Goal: Information Seeking & Learning: Learn about a topic

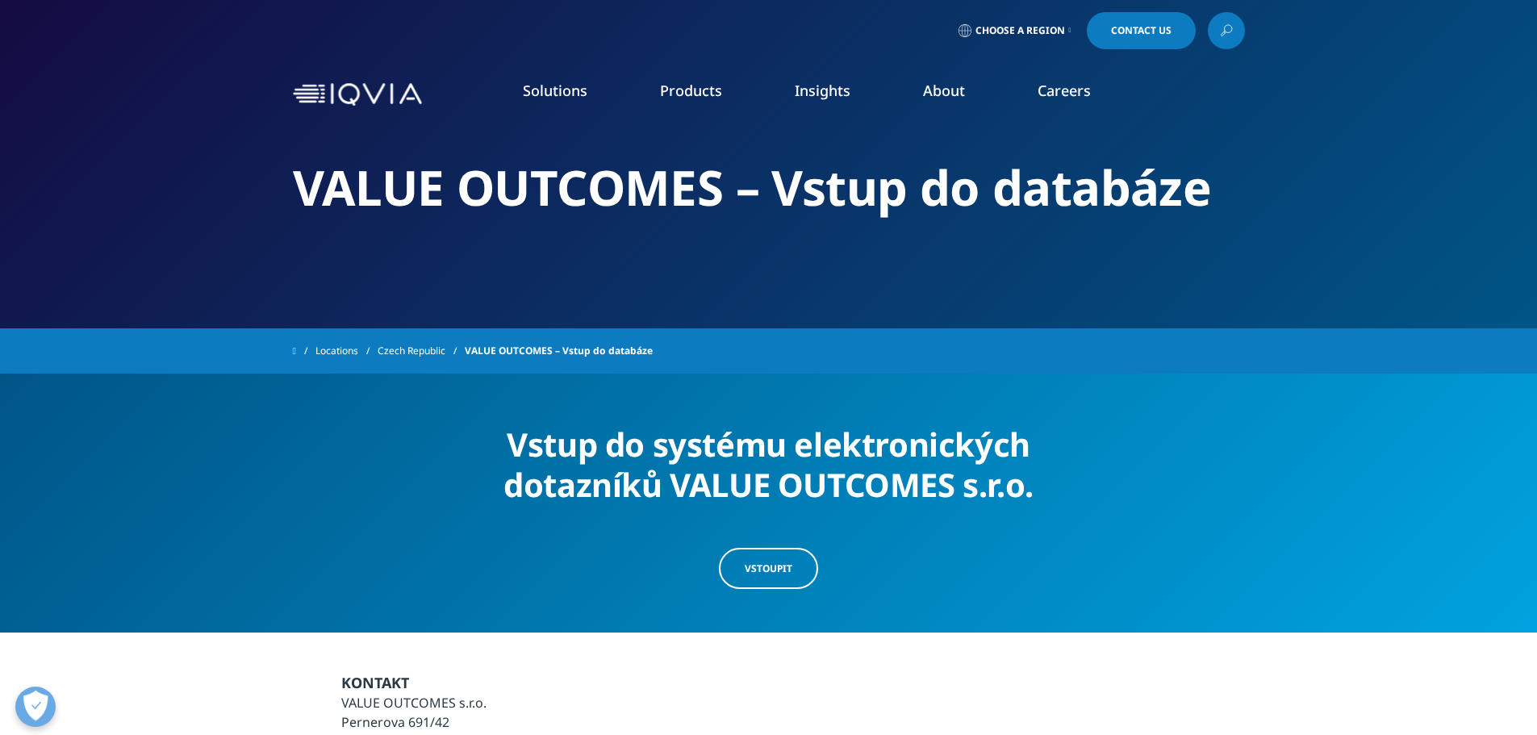
click at [1035, 38] on link "Choose a Region" at bounding box center [1014, 30] width 119 height 37
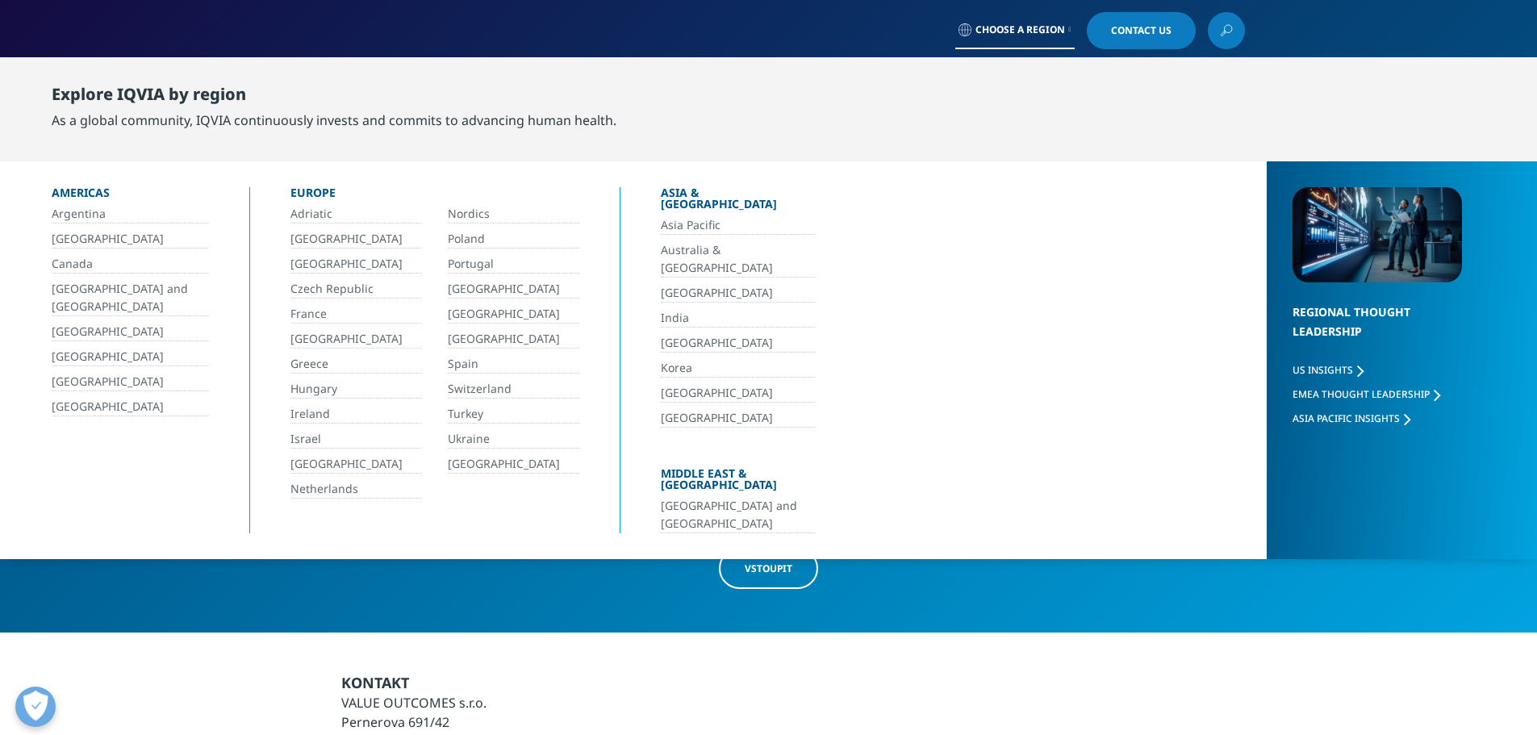
click at [357, 285] on link "Czech Republic" at bounding box center [355, 289] width 131 height 19
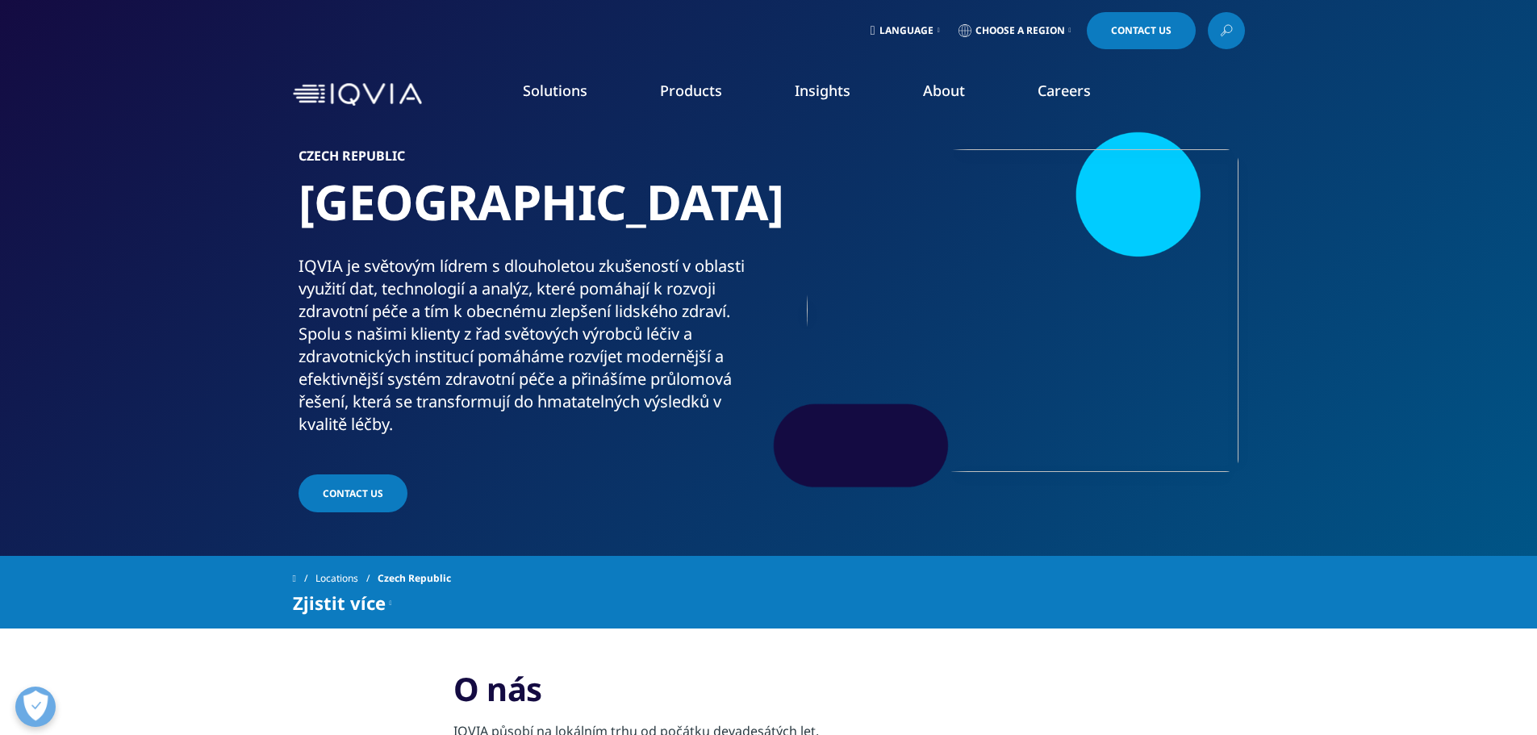
click at [446, 217] on link "Our Story" at bounding box center [619, 217] width 367 height 18
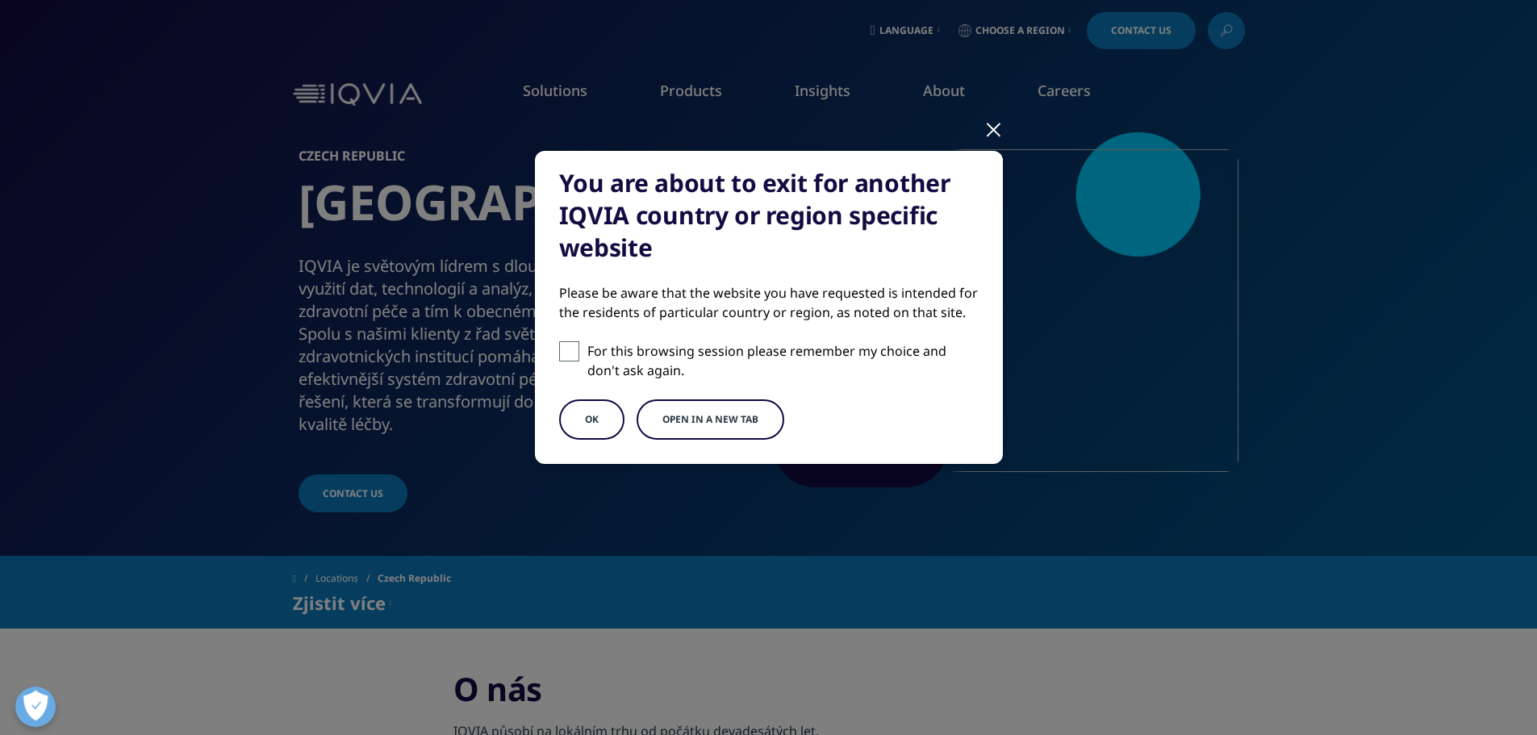
click at [573, 359] on span at bounding box center [569, 351] width 20 height 20
click at [573, 359] on input "For this browsing session please remember my choice and don't ask again." at bounding box center [569, 351] width 20 height 20
checkbox input "true"
click at [593, 417] on button "OK" at bounding box center [591, 419] width 65 height 40
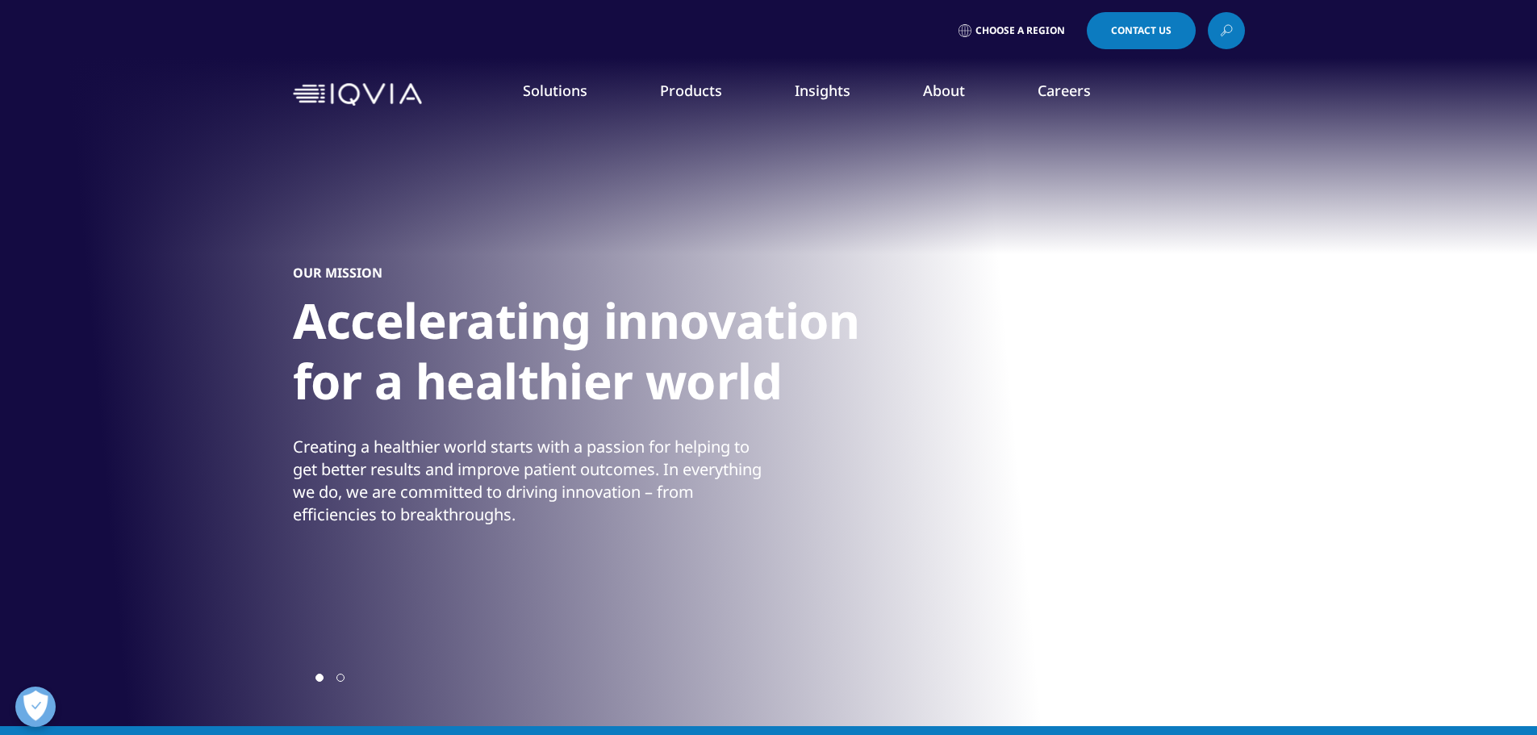
click at [1012, 24] on span "Choose a Region" at bounding box center [1020, 30] width 90 height 13
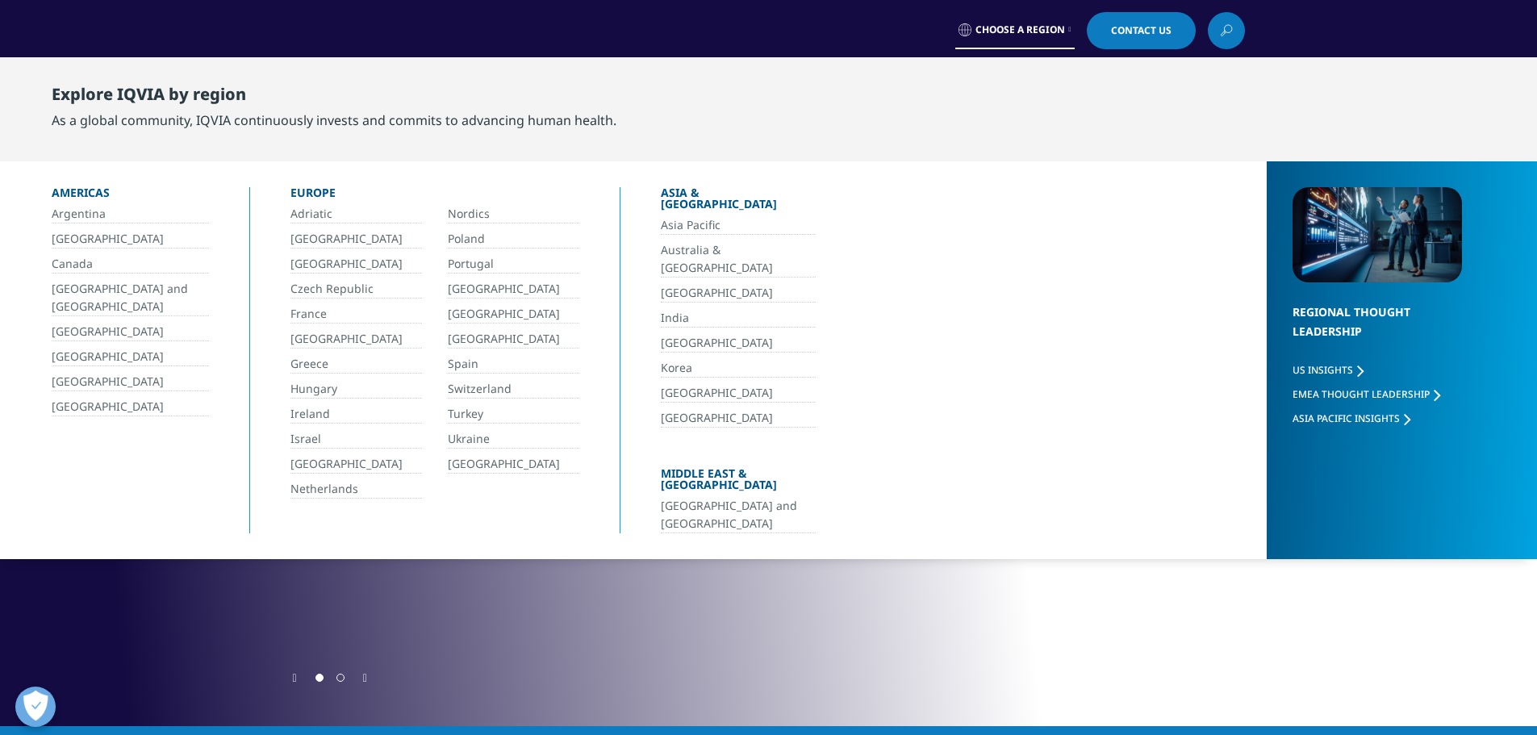
click at [339, 292] on link "Czech Republic" at bounding box center [355, 289] width 131 height 19
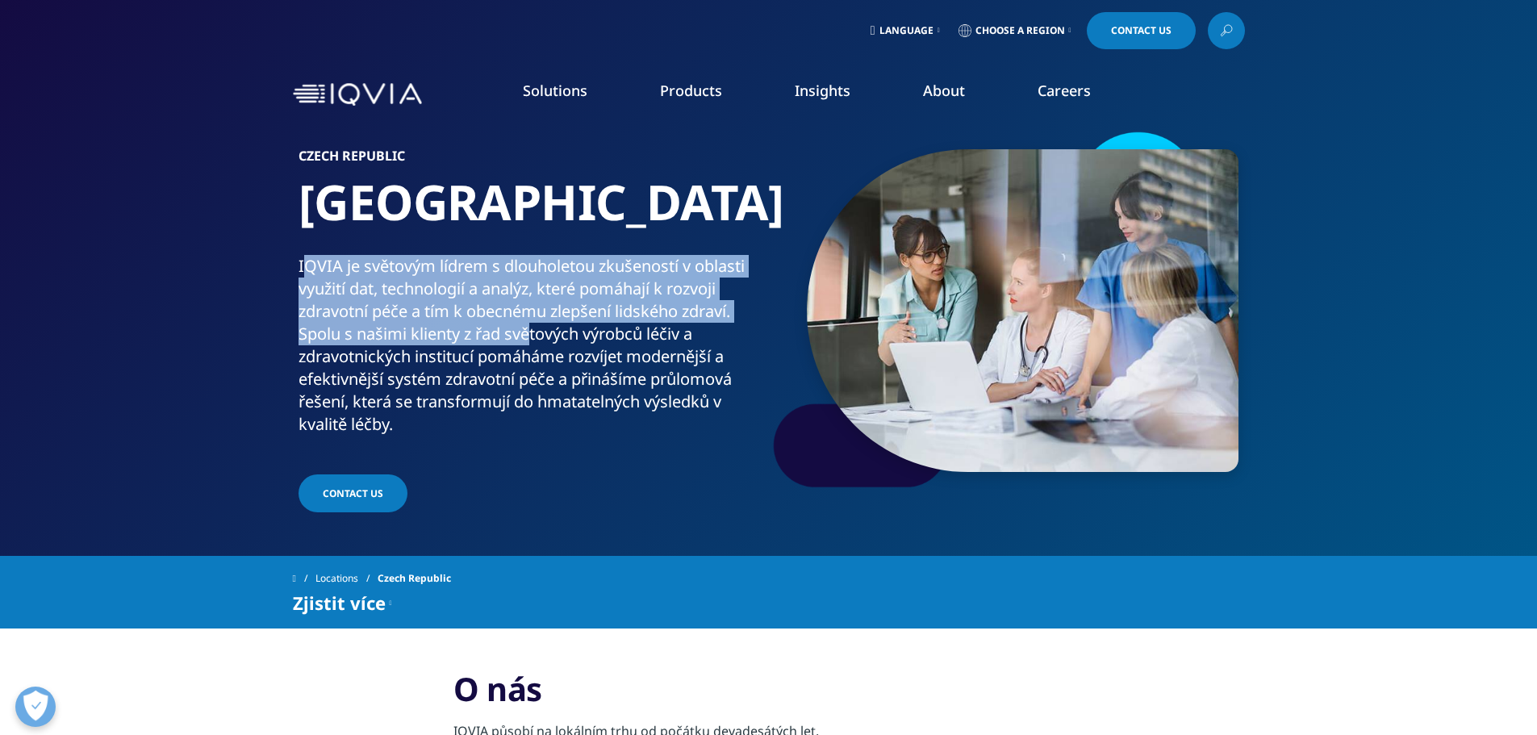
drag, startPoint x: 302, startPoint y: 269, endPoint x: 532, endPoint y: 340, distance: 240.3
click at [532, 336] on p "IQVIA je světovým lídrem s dlouholetou zkušeností v oblasti využití dat, techno…" at bounding box center [530, 350] width 464 height 190
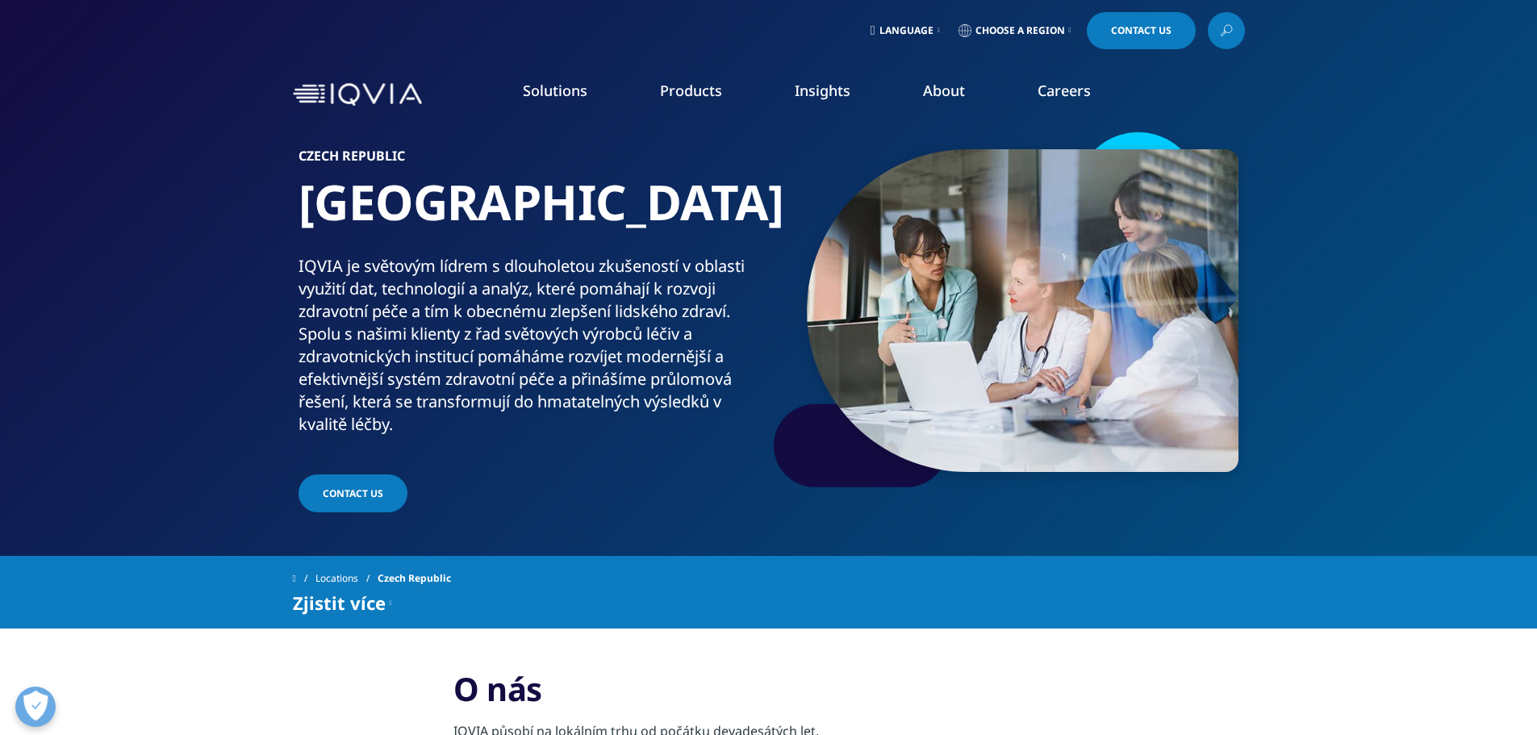
click at [903, 30] on span "Language" at bounding box center [906, 30] width 54 height 13
drag, startPoint x: 911, startPoint y: 140, endPoint x: 1011, endPoint y: 142, distance: 100.0
click at [908, 139] on link "Česky" at bounding box center [902, 136] width 96 height 45
